Goal: Navigation & Orientation: Go to known website

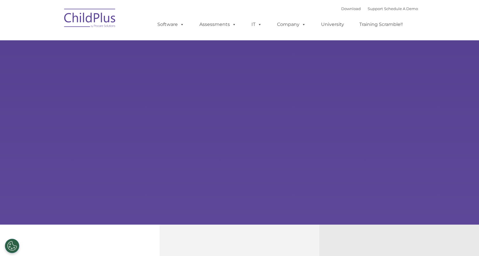
select select "MEDIUM"
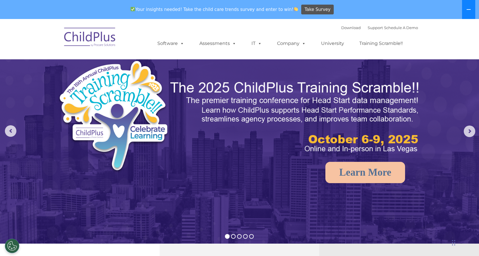
click at [469, 10] on icon at bounding box center [469, 9] width 4 height 1
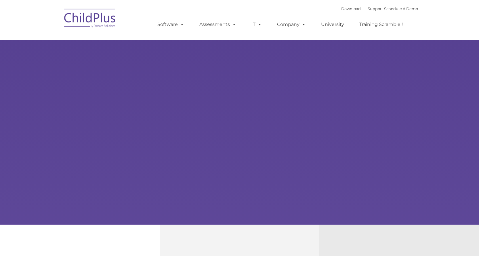
type input ""
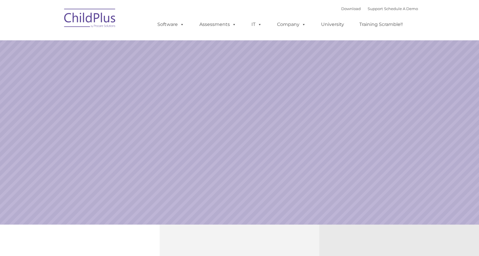
select select "MEDIUM"
